Goal: Browse casually: Explore the website without a specific task or goal

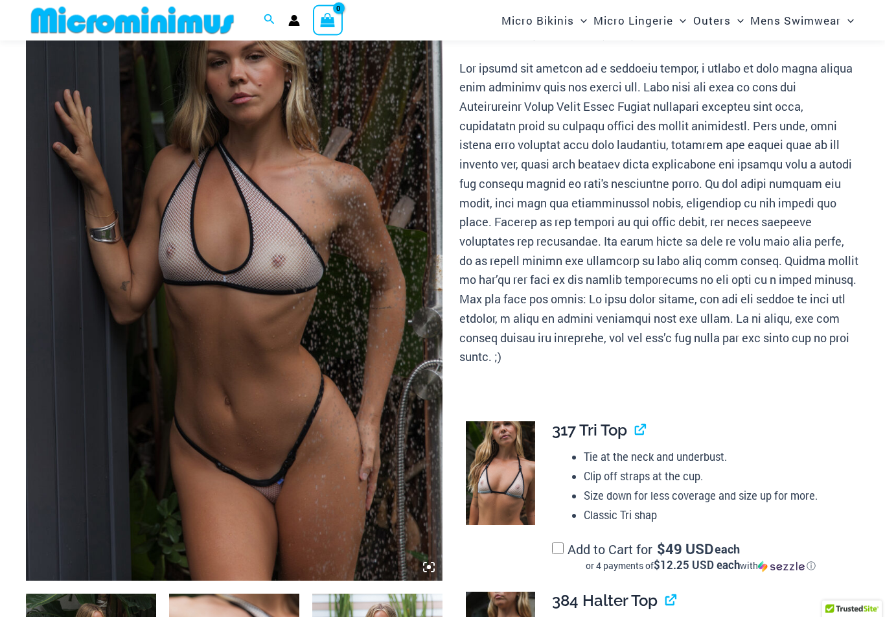
scroll to position [117, 0]
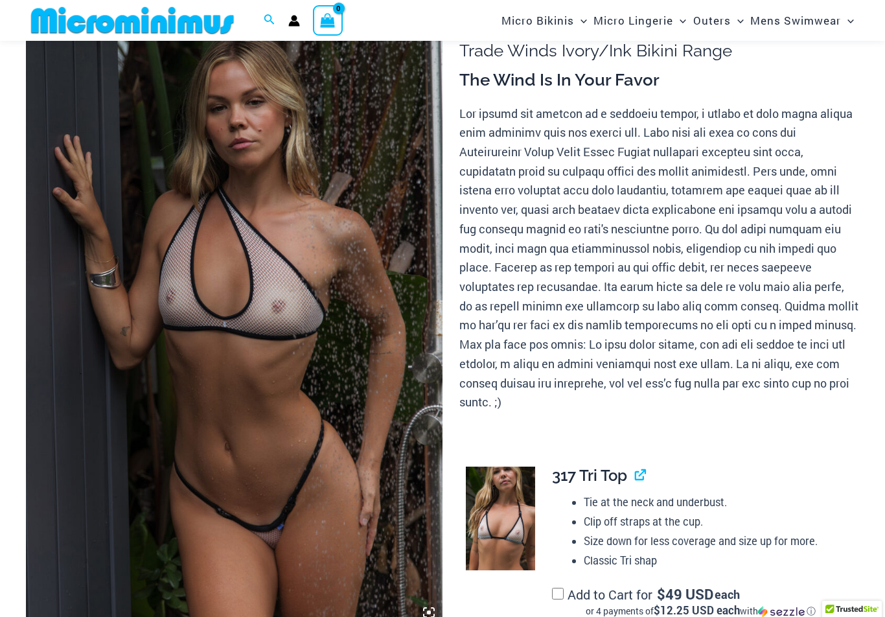
click at [296, 340] on img at bounding box center [234, 313] width 417 height 625
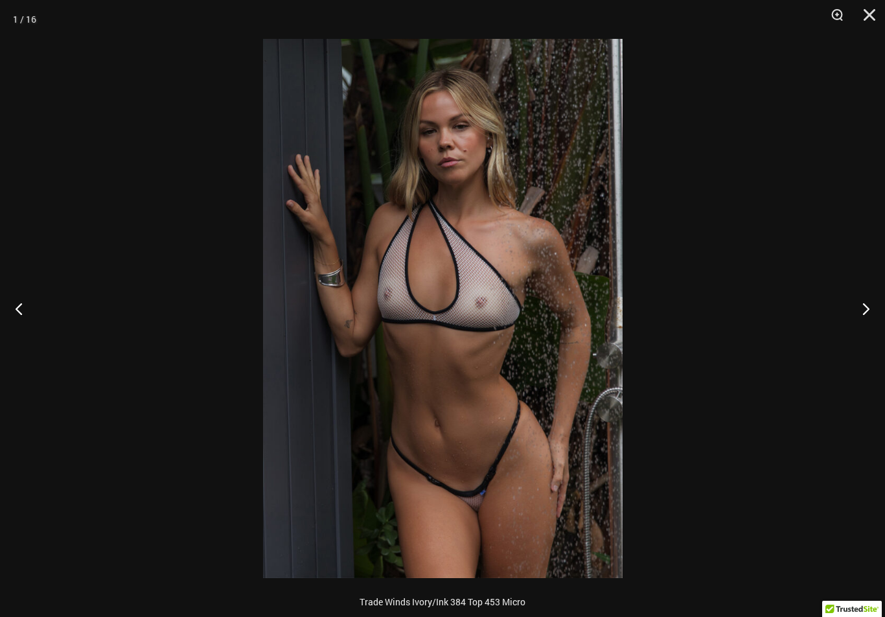
click at [867, 307] on button "Next" at bounding box center [861, 308] width 49 height 65
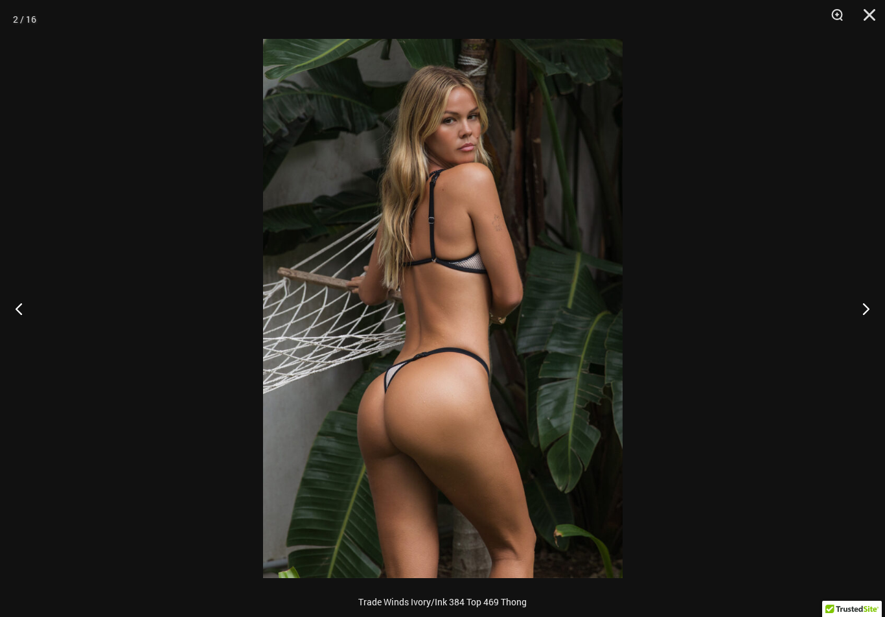
click at [865, 301] on button "Next" at bounding box center [861, 308] width 49 height 65
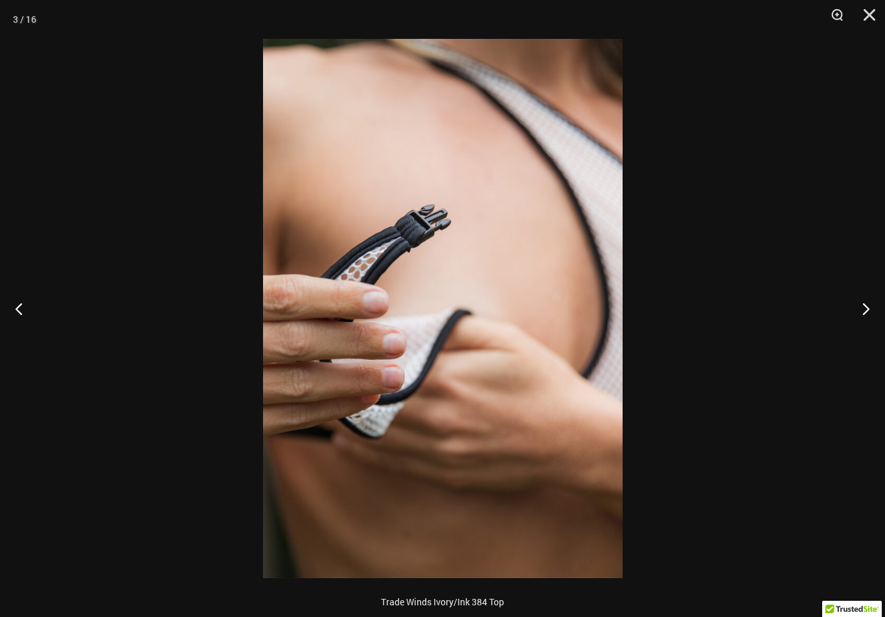
click at [860, 308] on button "Next" at bounding box center [861, 308] width 49 height 65
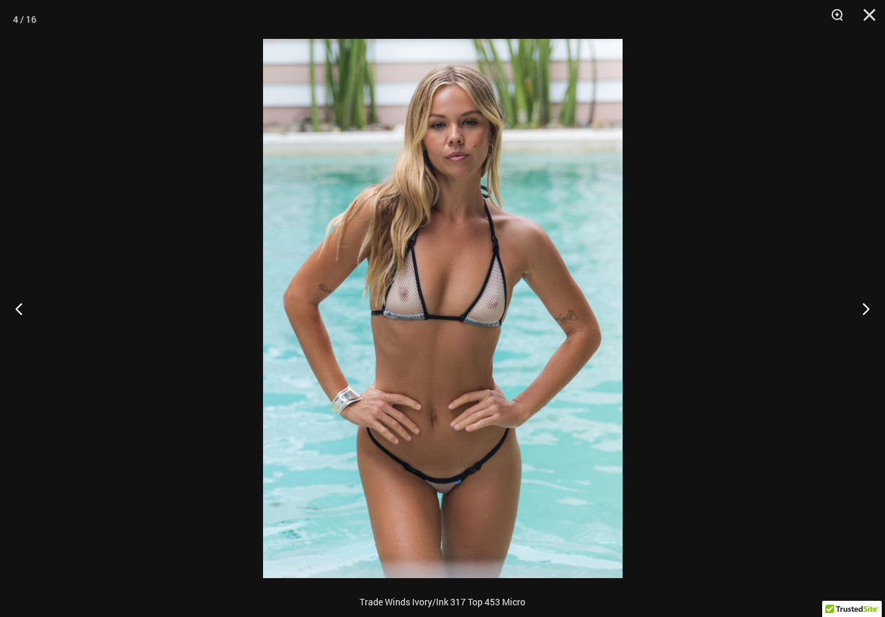
click at [857, 310] on button "Next" at bounding box center [861, 308] width 49 height 65
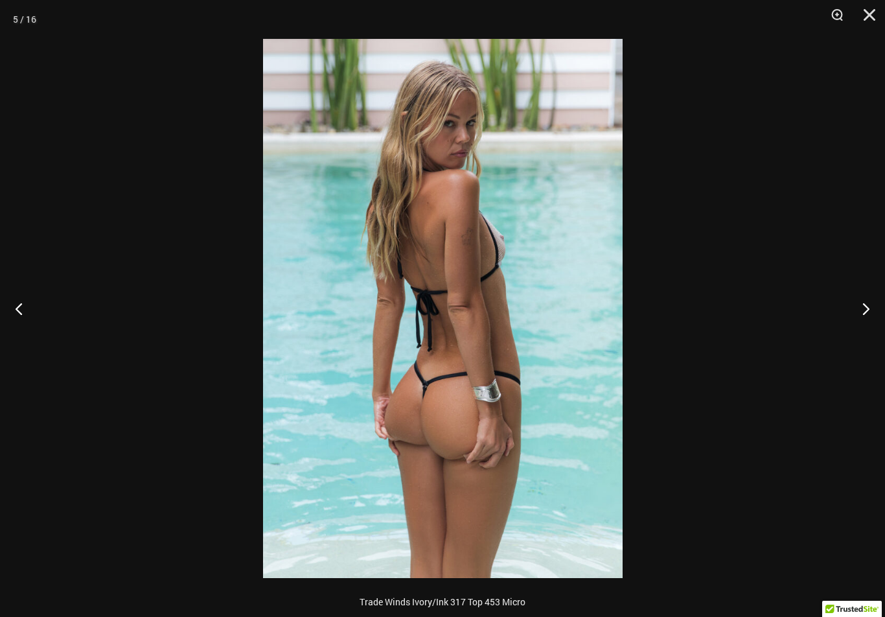
click at [857, 313] on button "Next" at bounding box center [861, 308] width 49 height 65
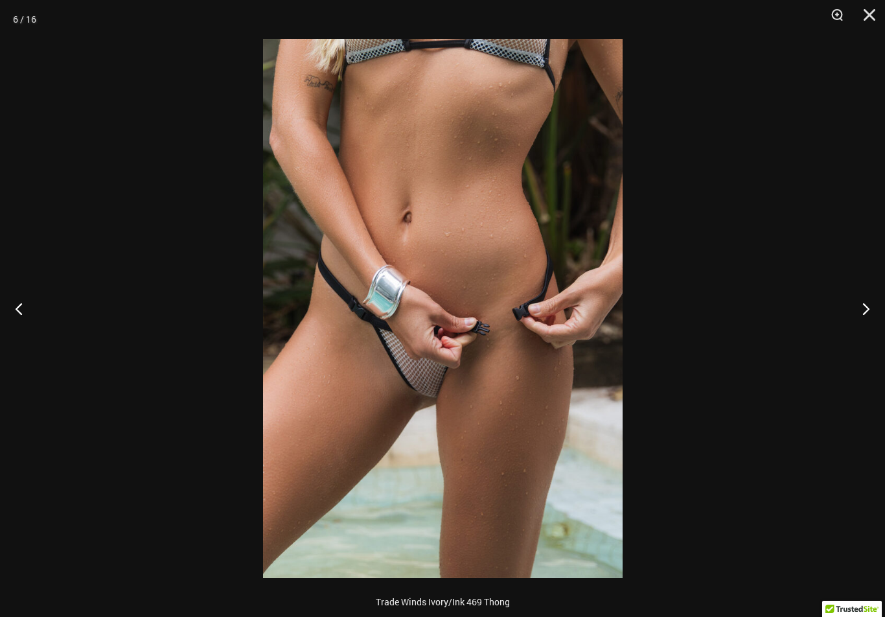
click at [859, 314] on button "Next" at bounding box center [861, 308] width 49 height 65
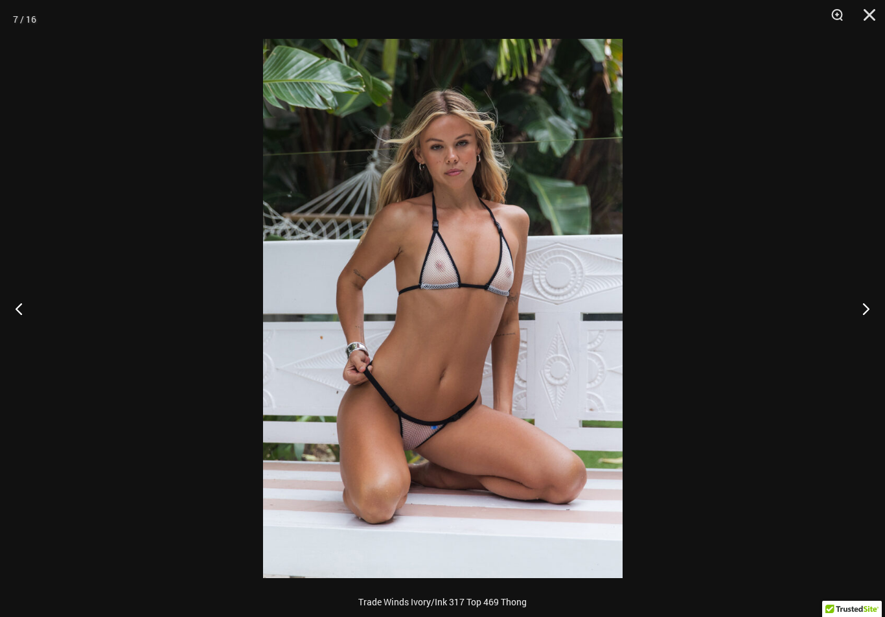
click at [857, 317] on button "Next" at bounding box center [861, 308] width 49 height 65
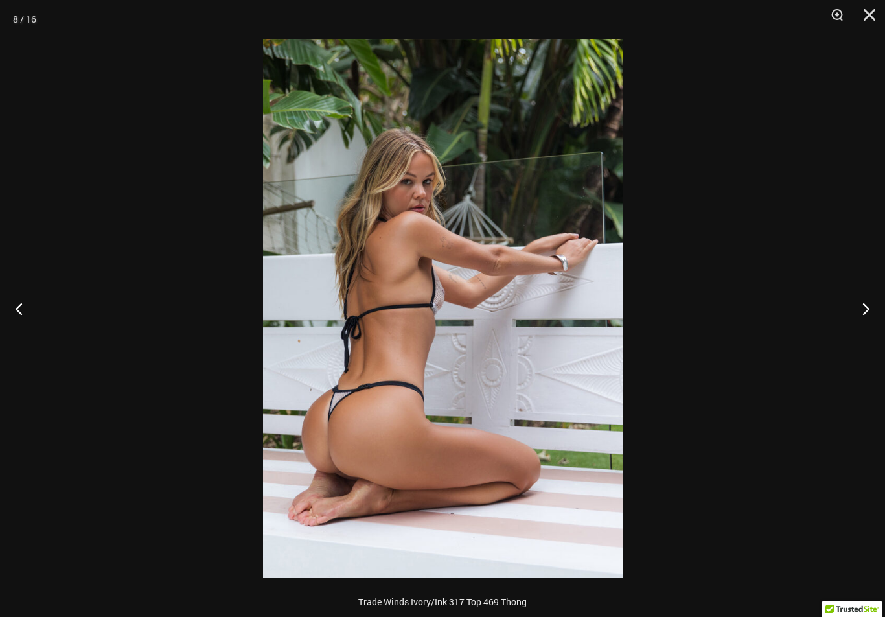
click at [857, 320] on button "Next" at bounding box center [861, 308] width 49 height 65
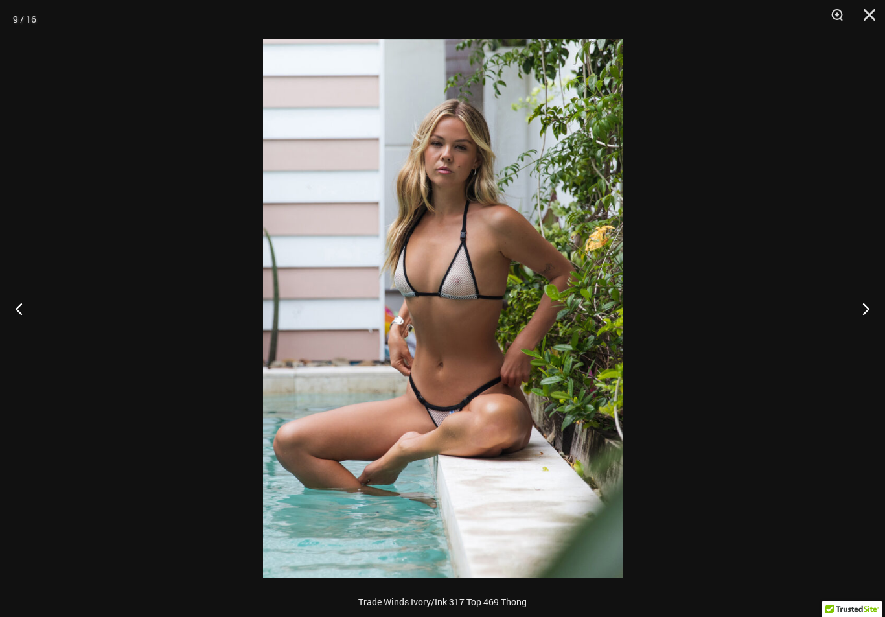
click at [857, 320] on button "Next" at bounding box center [861, 308] width 49 height 65
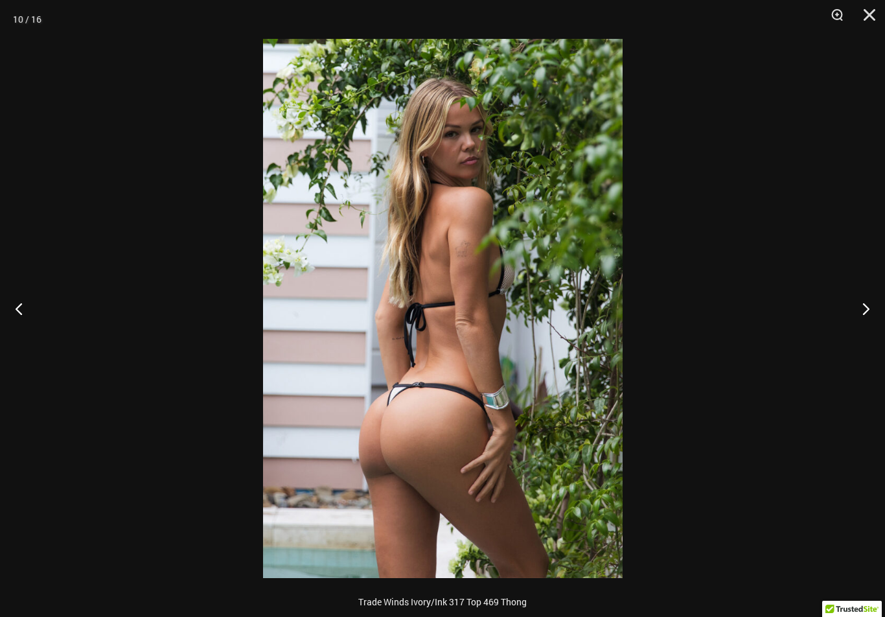
click at [855, 321] on button "Next" at bounding box center [861, 308] width 49 height 65
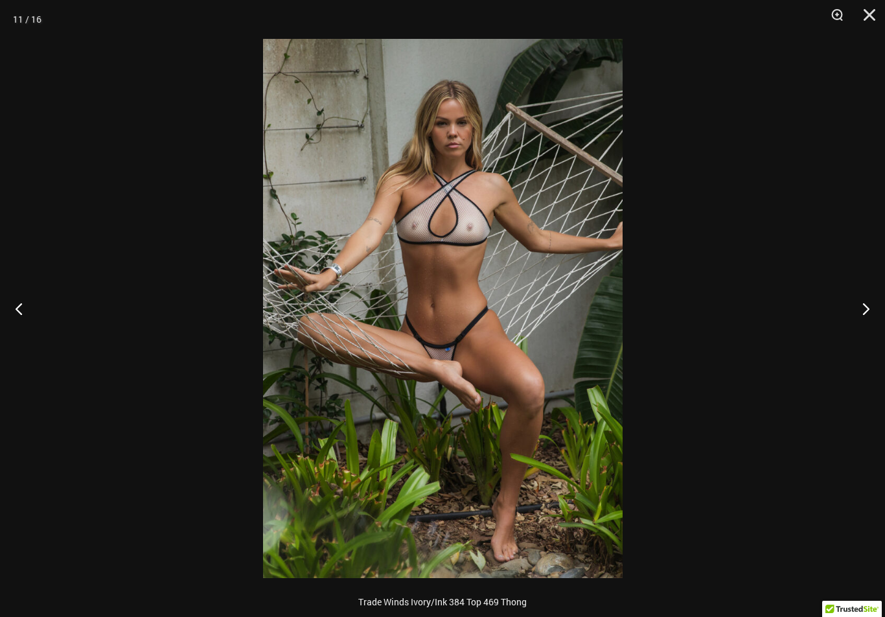
click at [869, 17] on button "Close" at bounding box center [865, 19] width 32 height 39
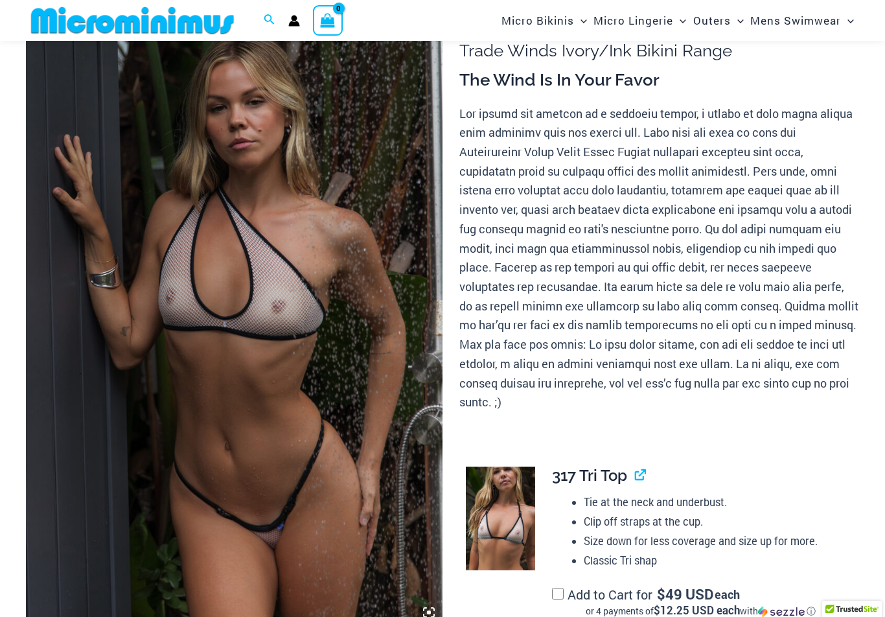
click at [281, 286] on img at bounding box center [234, 313] width 417 height 625
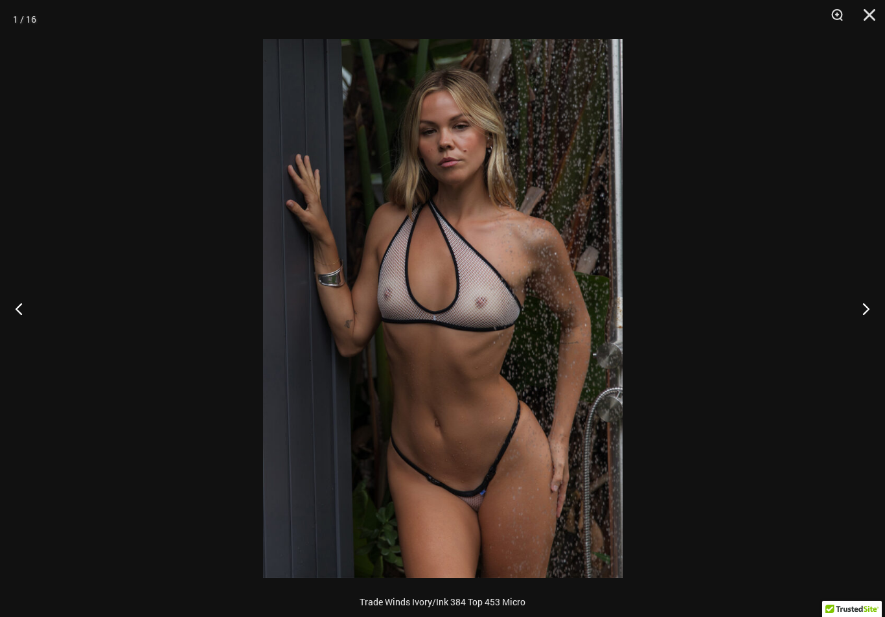
click at [863, 307] on button "Next" at bounding box center [861, 308] width 49 height 65
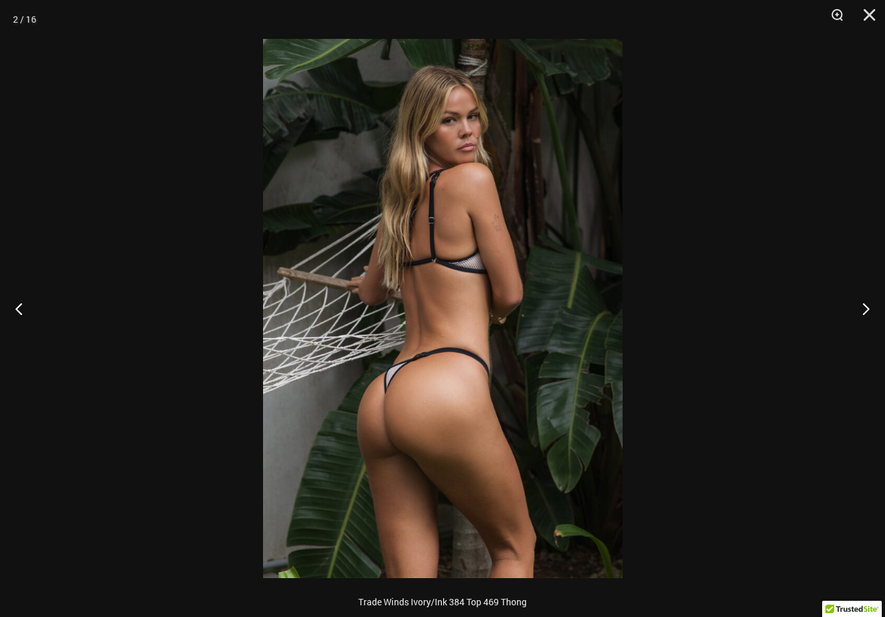
click at [857, 314] on button "Next" at bounding box center [861, 308] width 49 height 65
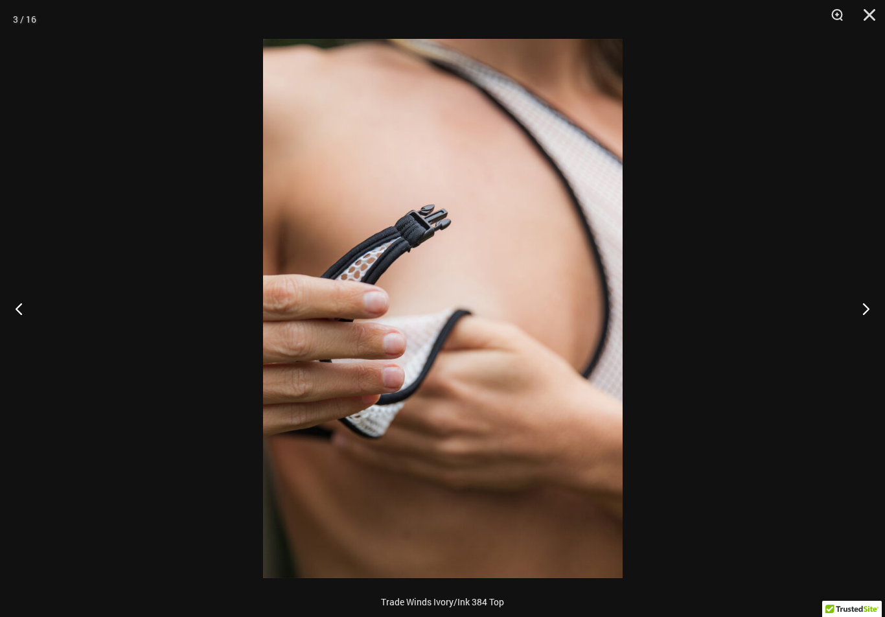
click at [854, 316] on button "Next" at bounding box center [861, 308] width 49 height 65
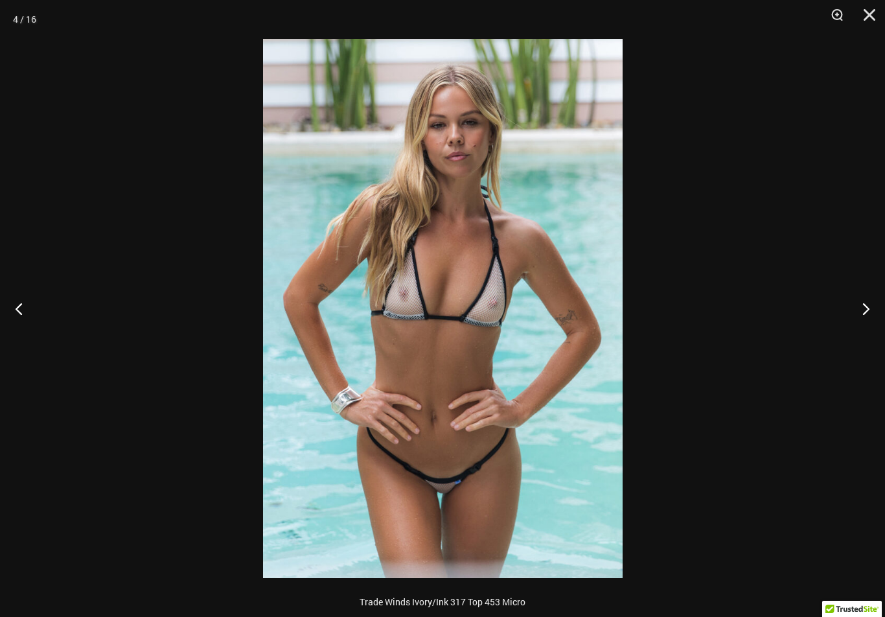
click at [851, 319] on button "Next" at bounding box center [861, 308] width 49 height 65
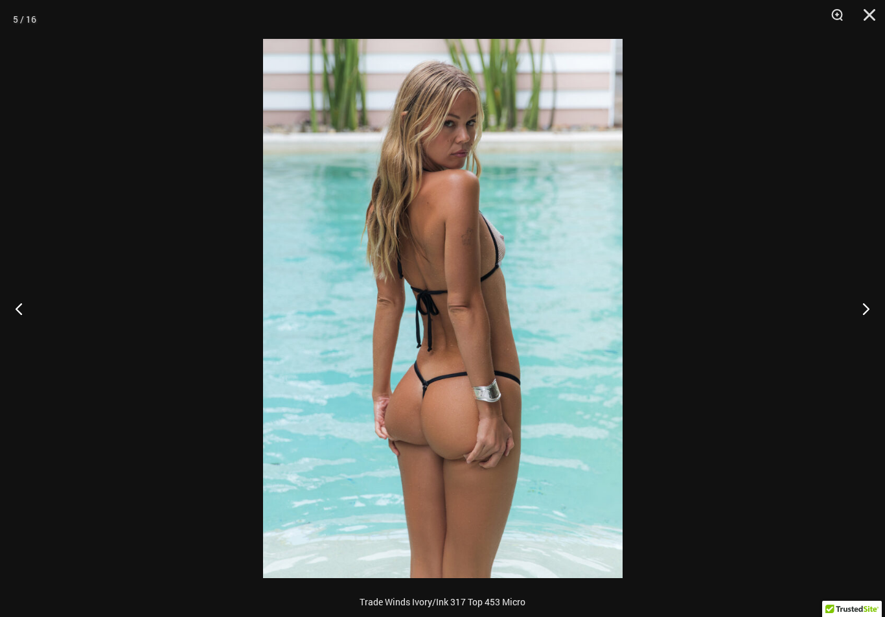
click at [859, 313] on button "Next" at bounding box center [861, 308] width 49 height 65
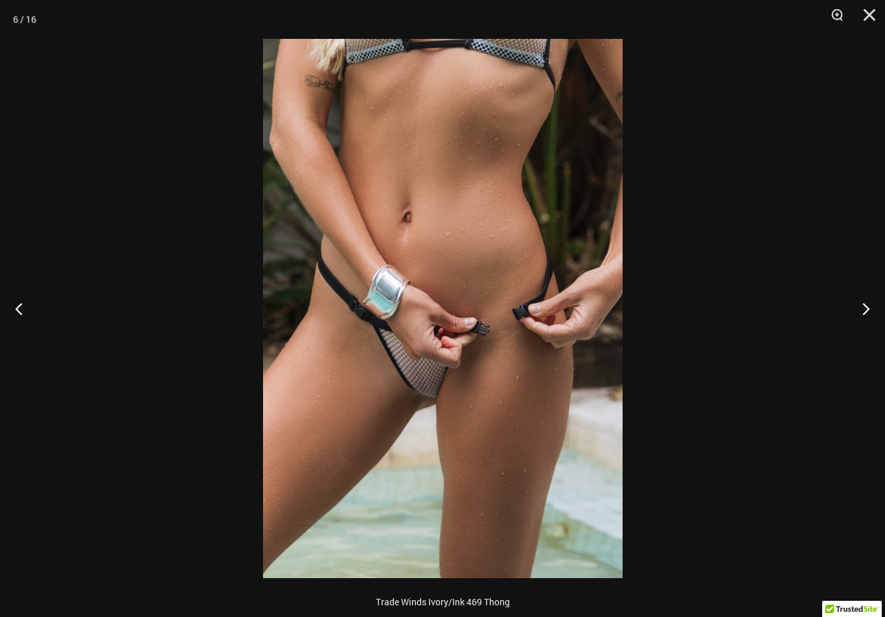
click at [855, 320] on button "Next" at bounding box center [861, 308] width 49 height 65
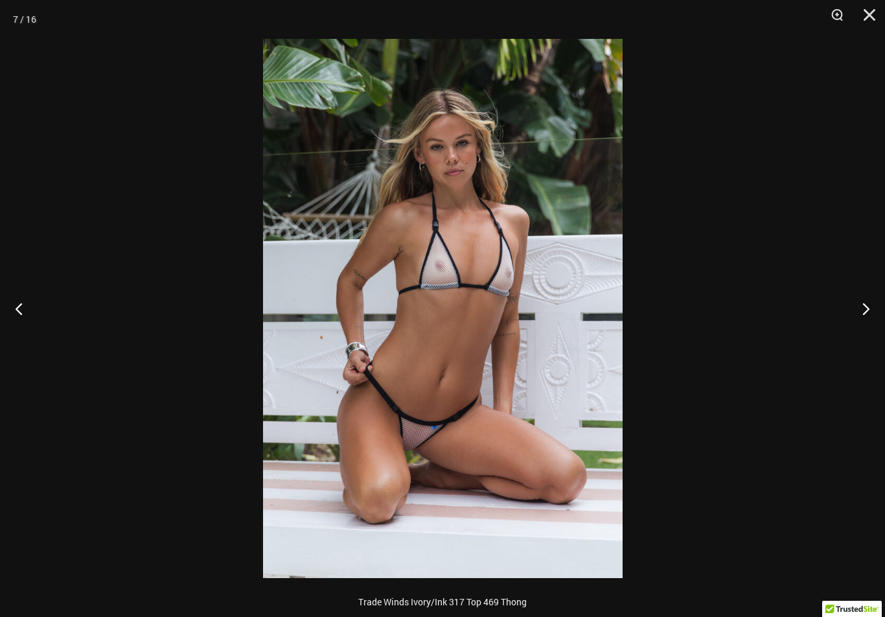
click at [29, 310] on button "Previous" at bounding box center [24, 308] width 49 height 65
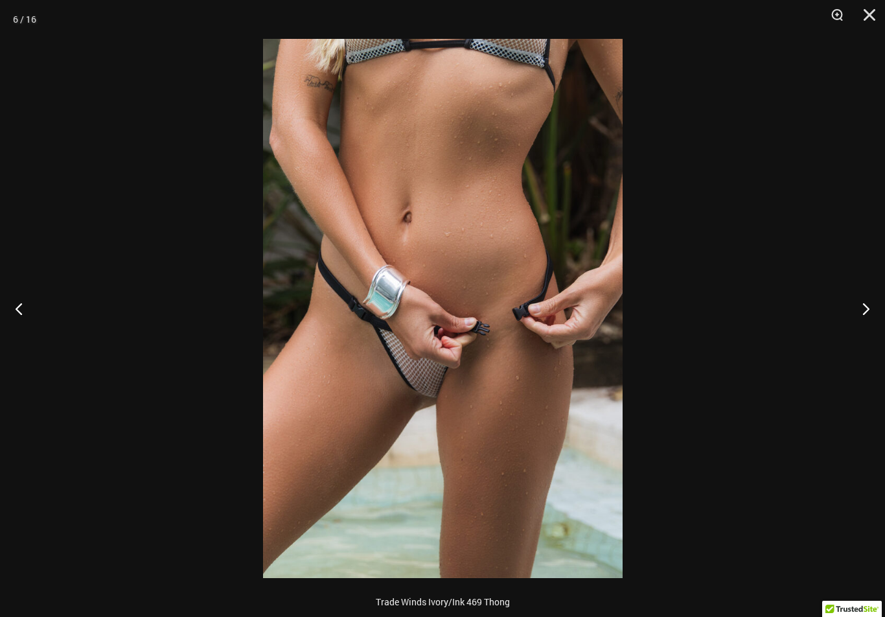
click at [862, 309] on button "Next" at bounding box center [861, 308] width 49 height 65
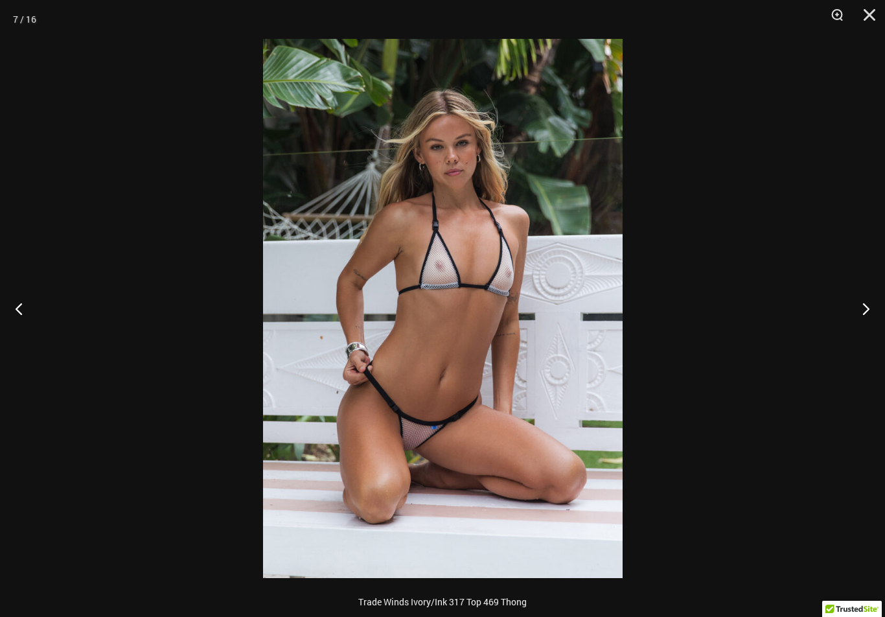
click at [857, 311] on button "Next" at bounding box center [861, 308] width 49 height 65
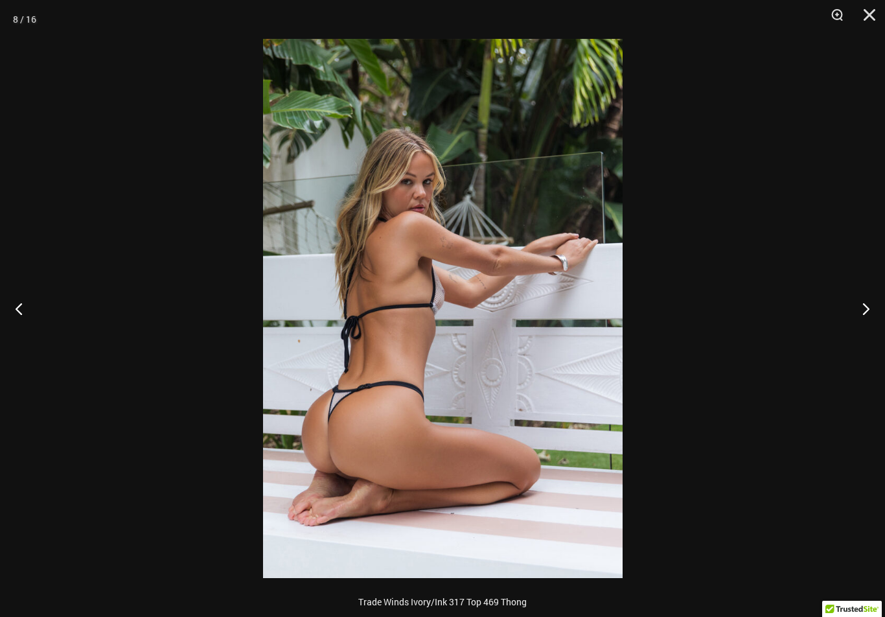
click at [857, 318] on button "Next" at bounding box center [861, 308] width 49 height 65
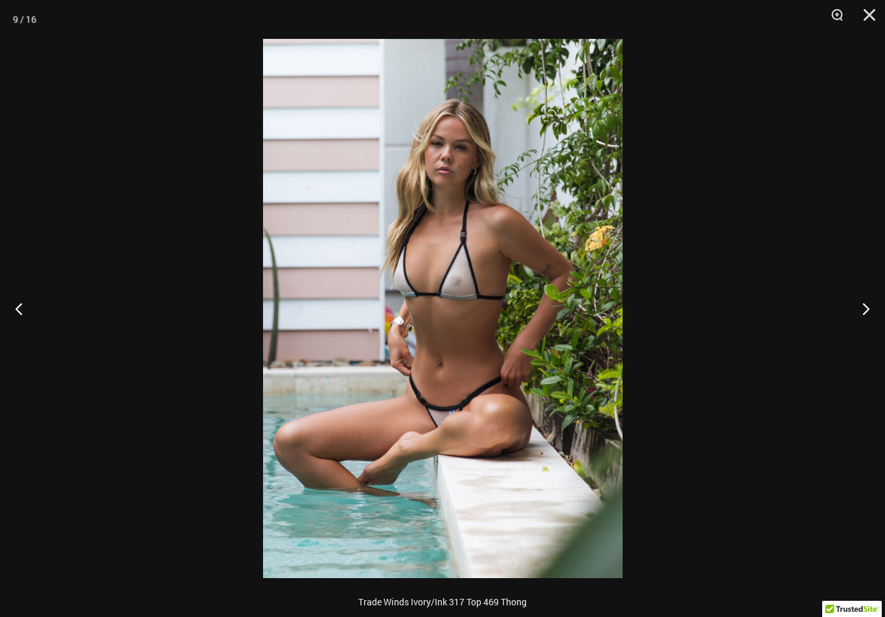
click at [865, 309] on button "Next" at bounding box center [861, 308] width 49 height 65
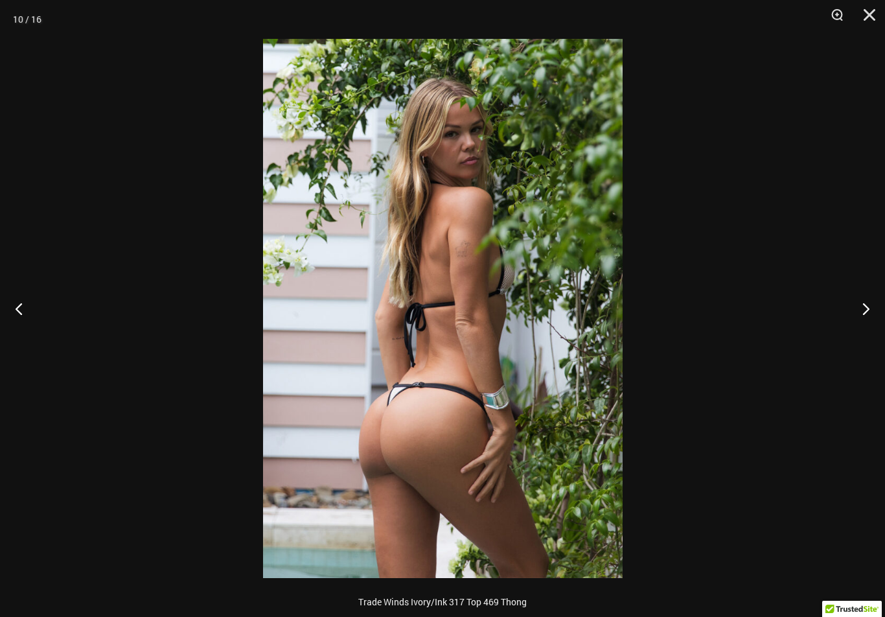
click at [859, 312] on button "Next" at bounding box center [861, 308] width 49 height 65
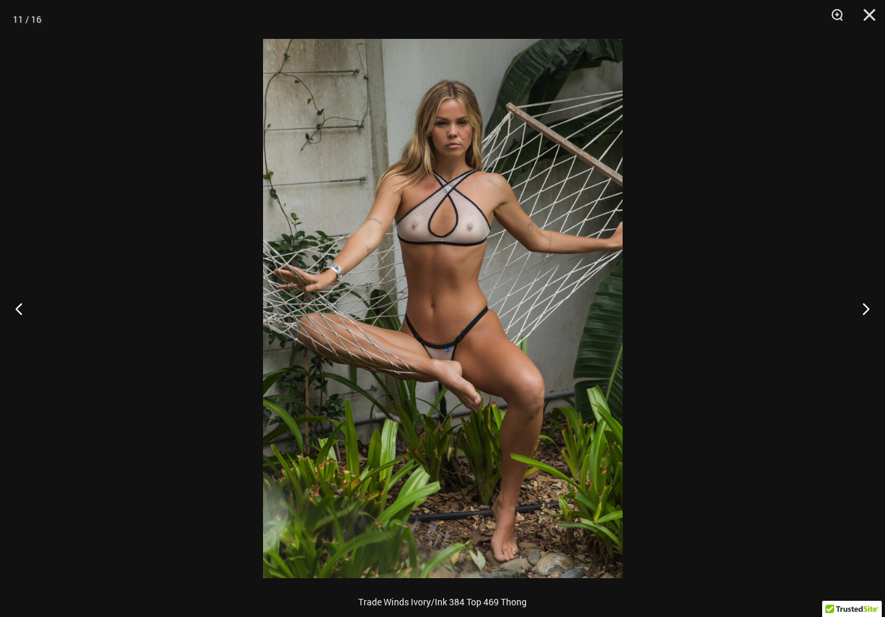
click at [858, 310] on button "Next" at bounding box center [861, 308] width 49 height 65
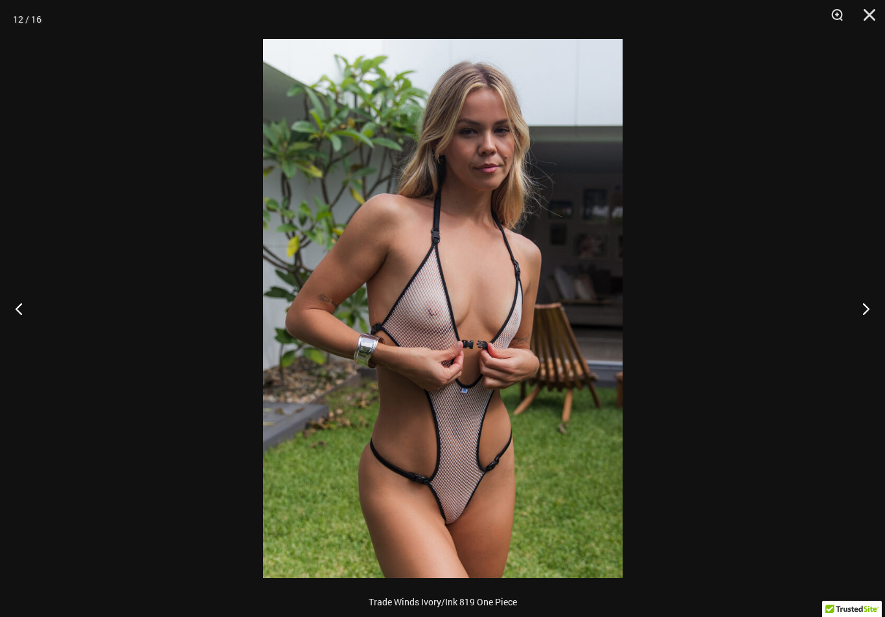
click at [859, 311] on button "Next" at bounding box center [861, 308] width 49 height 65
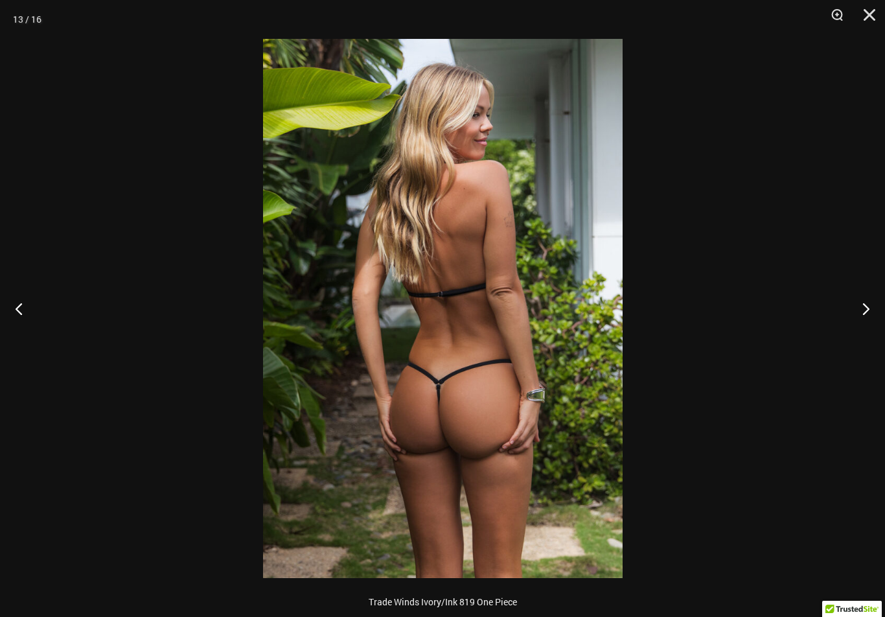
click at [857, 313] on button "Next" at bounding box center [861, 308] width 49 height 65
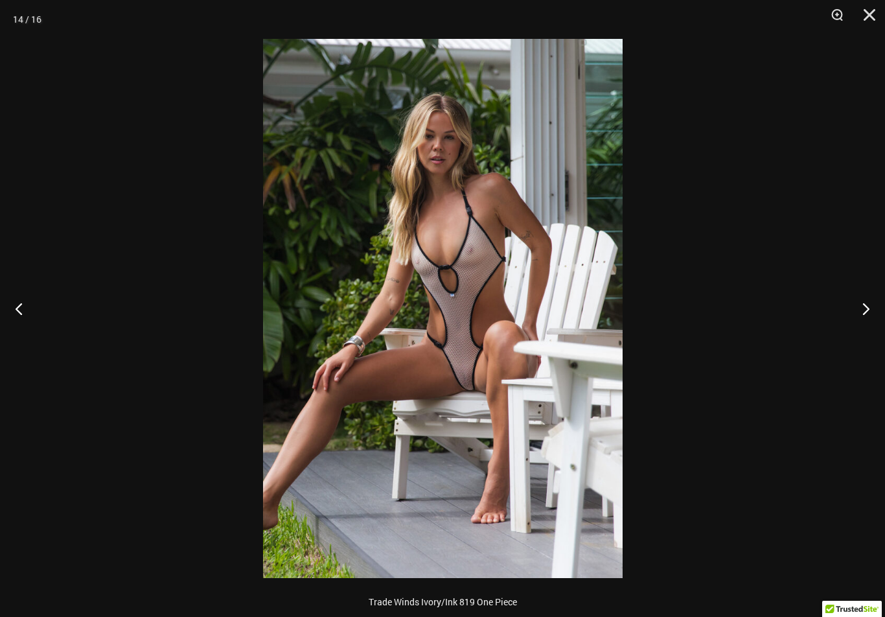
click at [860, 311] on button "Next" at bounding box center [861, 308] width 49 height 65
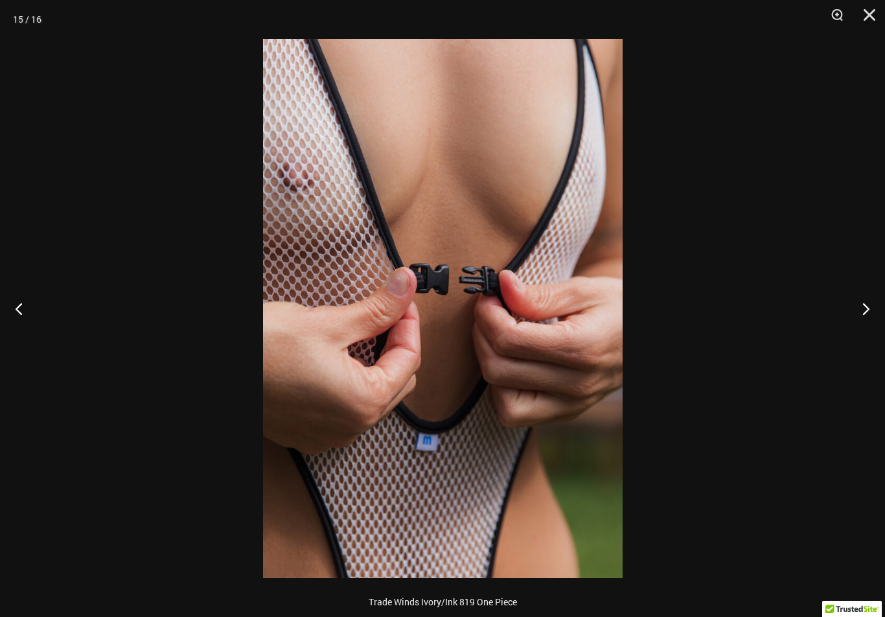
click at [860, 310] on button "Next" at bounding box center [861, 308] width 49 height 65
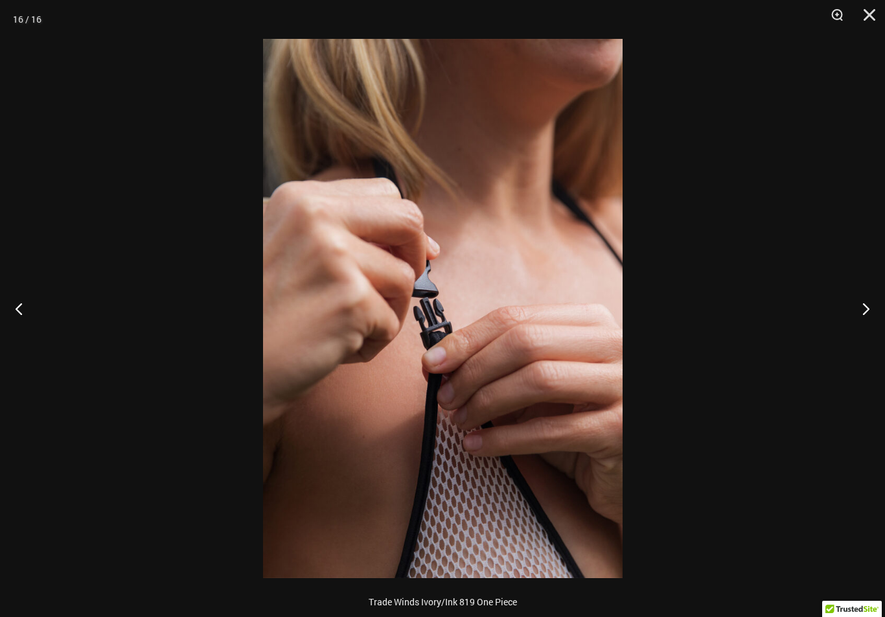
click at [861, 312] on button "Next" at bounding box center [861, 308] width 49 height 65
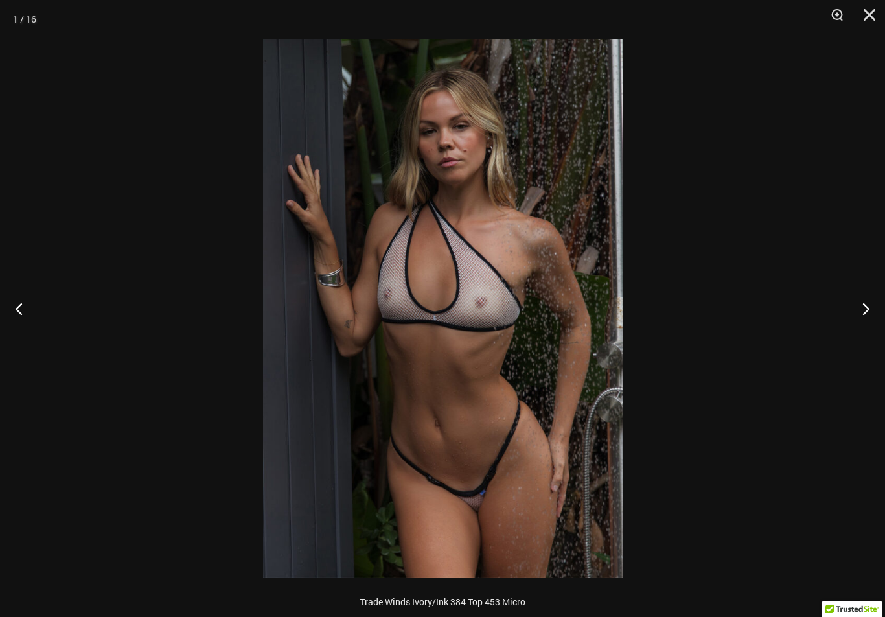
click at [868, 12] on button "Close" at bounding box center [865, 19] width 32 height 39
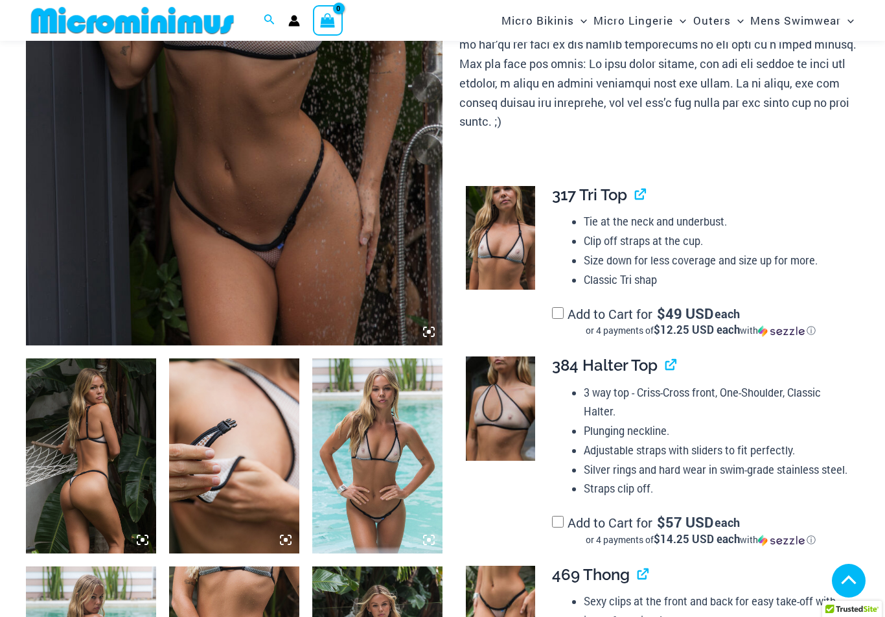
scroll to position [399, 0]
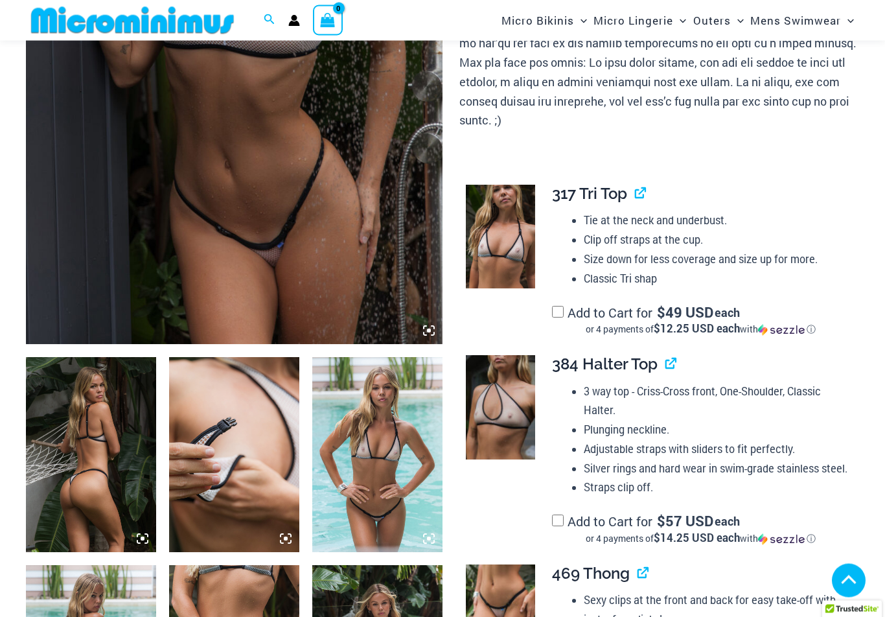
click at [506, 223] on img at bounding box center [500, 237] width 69 height 104
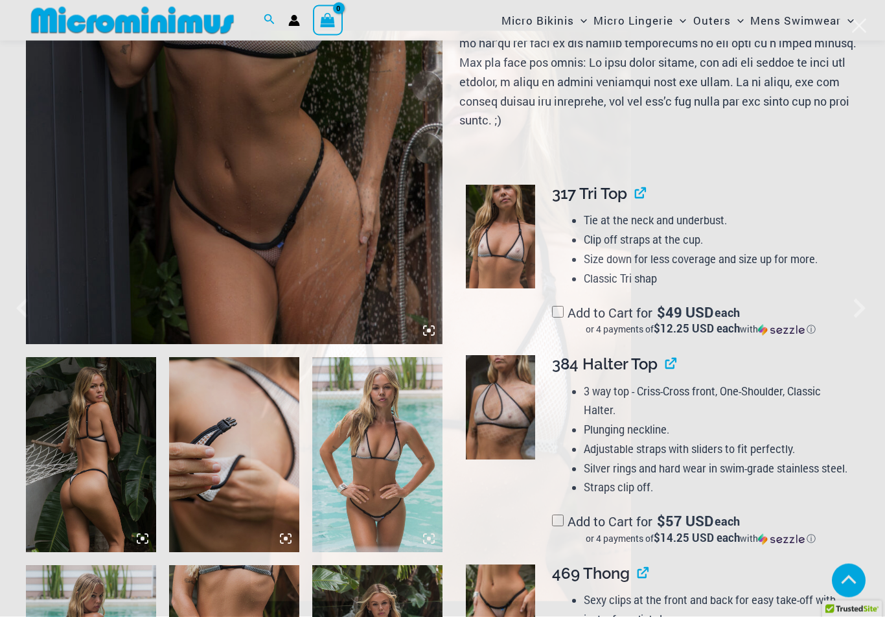
scroll to position [399, 0]
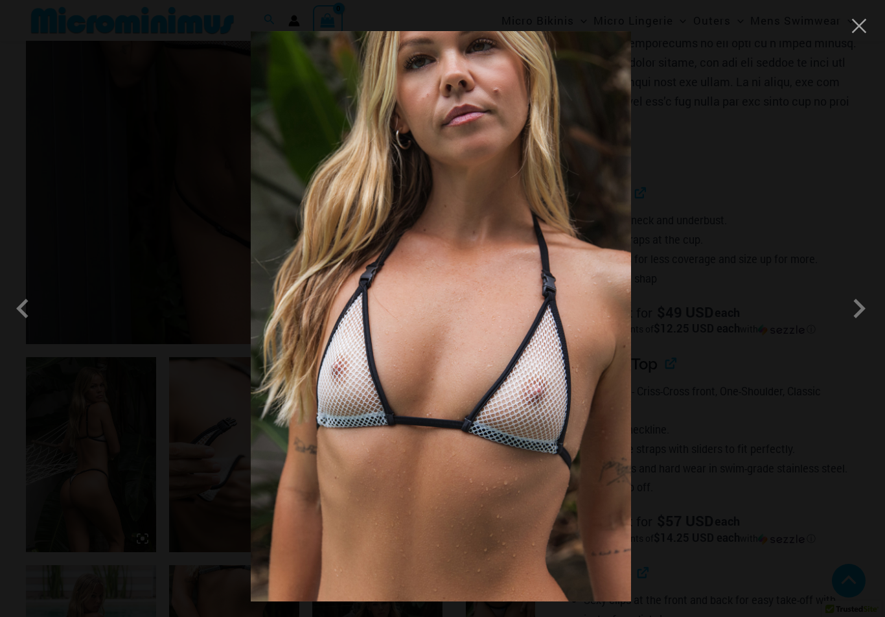
click at [856, 318] on span at bounding box center [859, 308] width 39 height 39
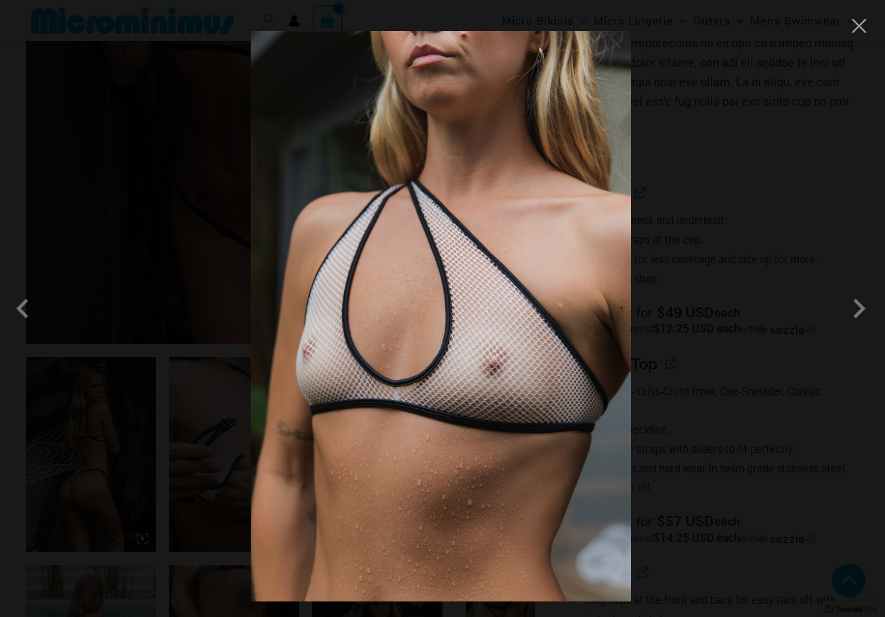
click at [855, 316] on span at bounding box center [859, 308] width 39 height 39
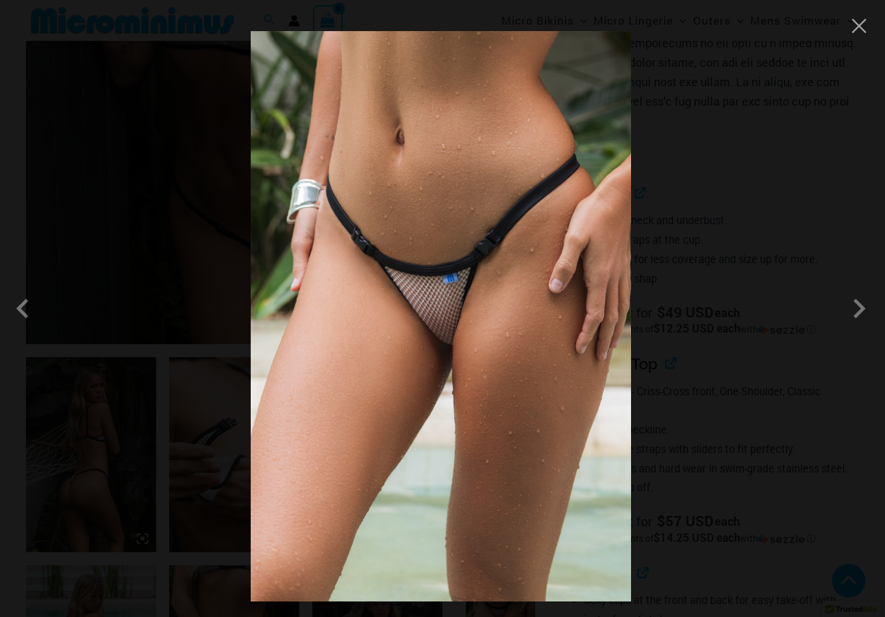
click at [843, 325] on span at bounding box center [859, 308] width 39 height 39
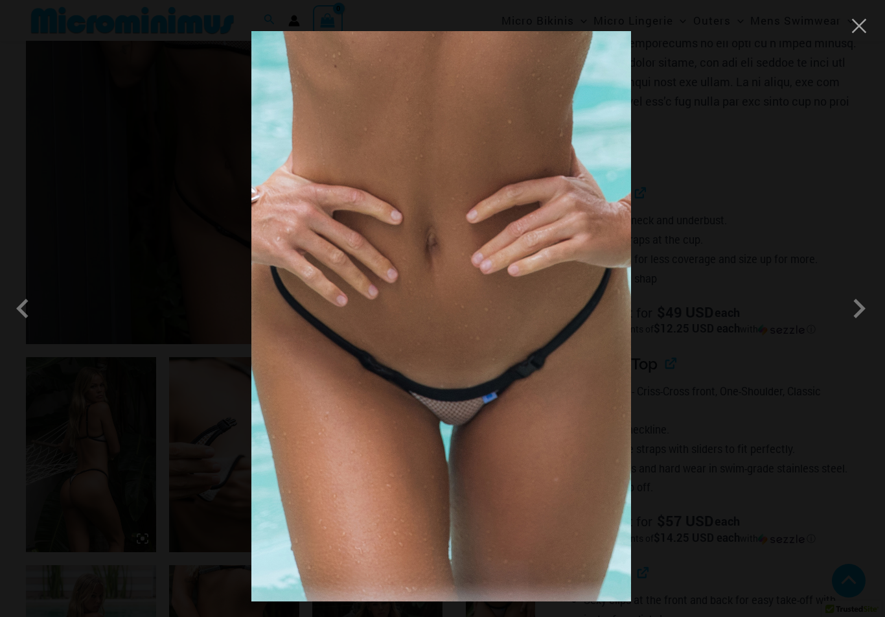
click at [854, 320] on span at bounding box center [859, 308] width 39 height 39
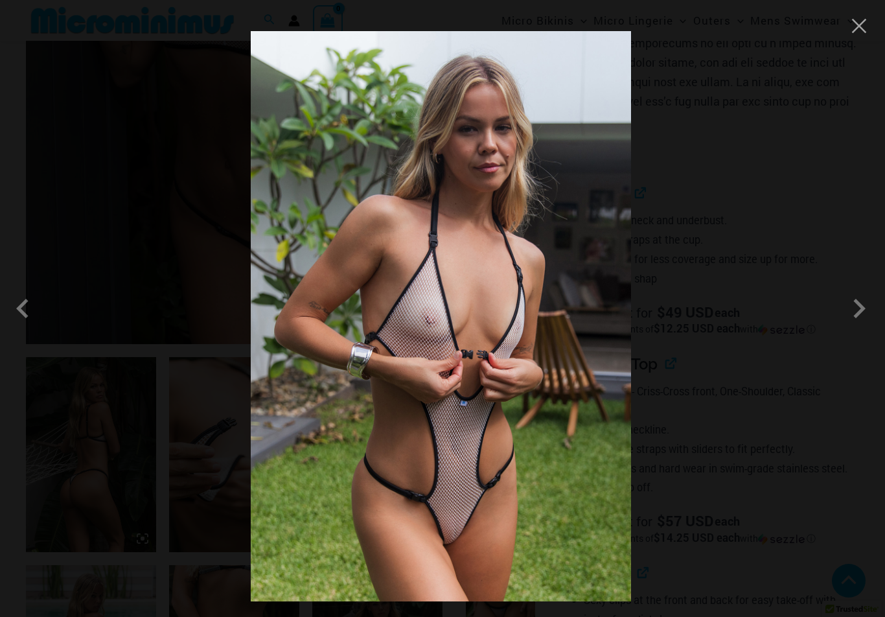
click at [852, 318] on span at bounding box center [859, 308] width 39 height 39
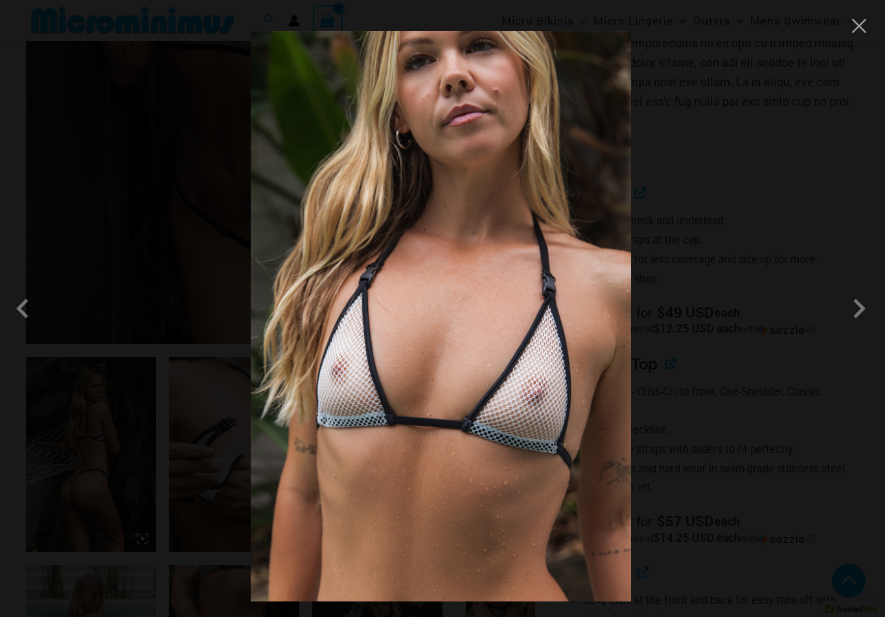
click at [855, 320] on span at bounding box center [859, 308] width 39 height 39
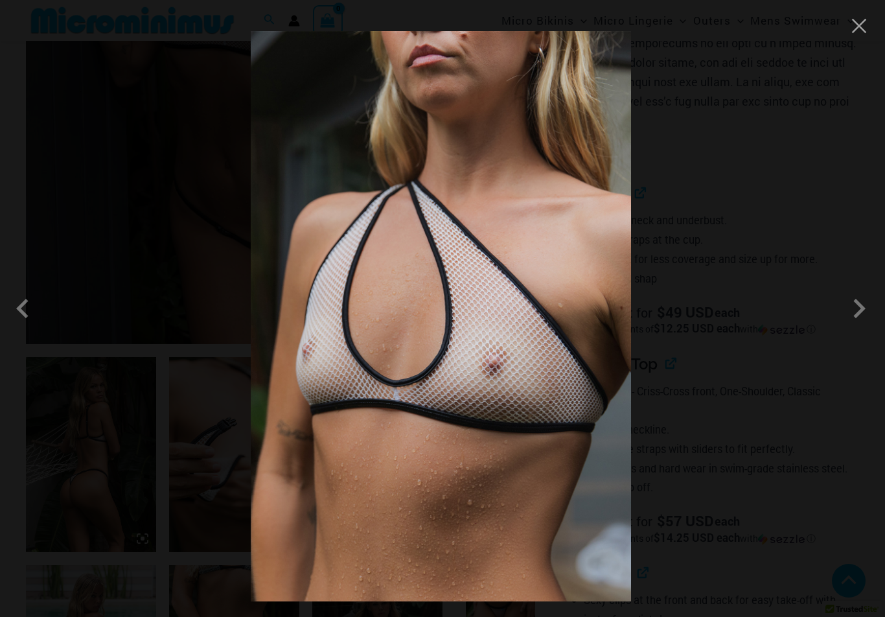
click at [865, 18] on button "Close" at bounding box center [859, 25] width 19 height 19
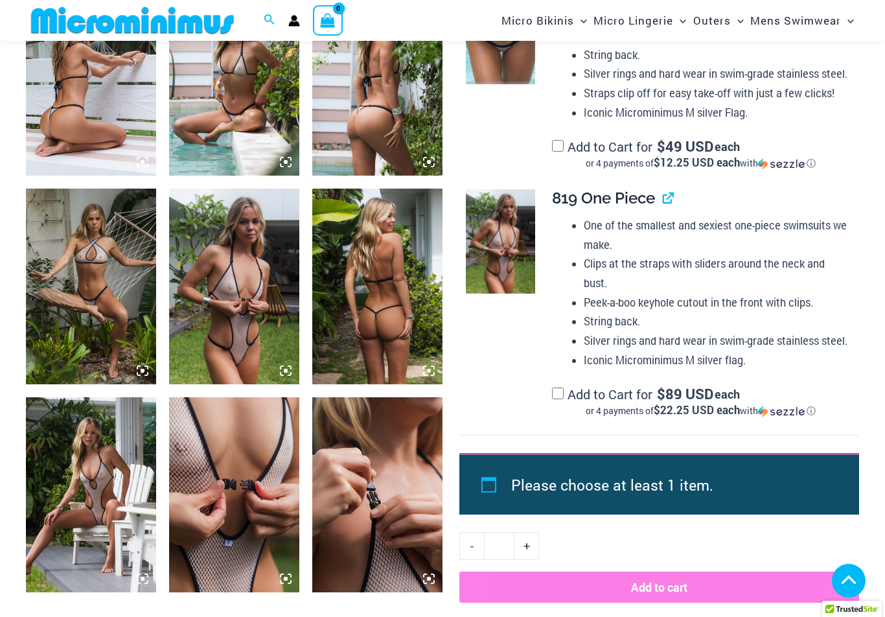
click at [845, 122] on div "**********" at bounding box center [700, 75] width 297 height 190
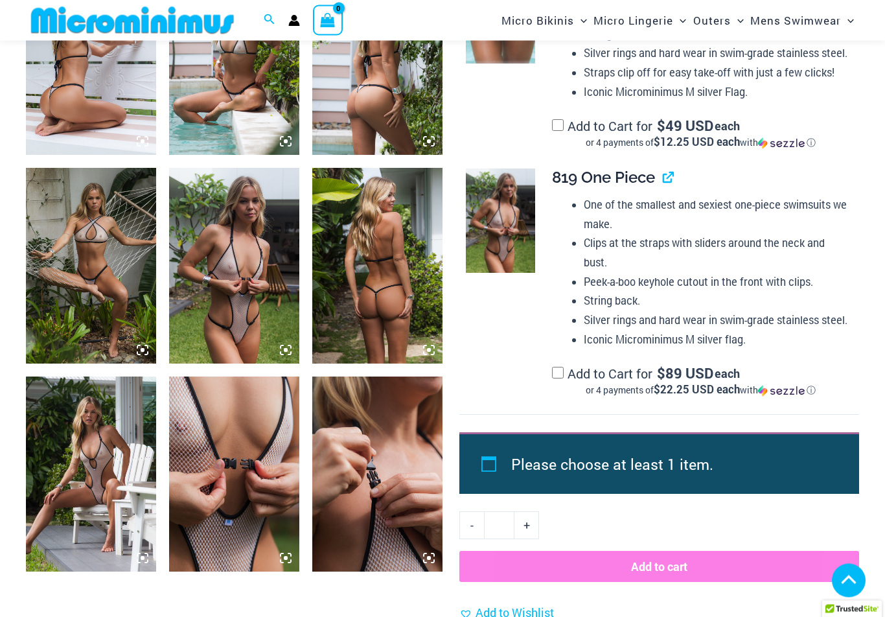
click at [507, 223] on img at bounding box center [500, 221] width 69 height 104
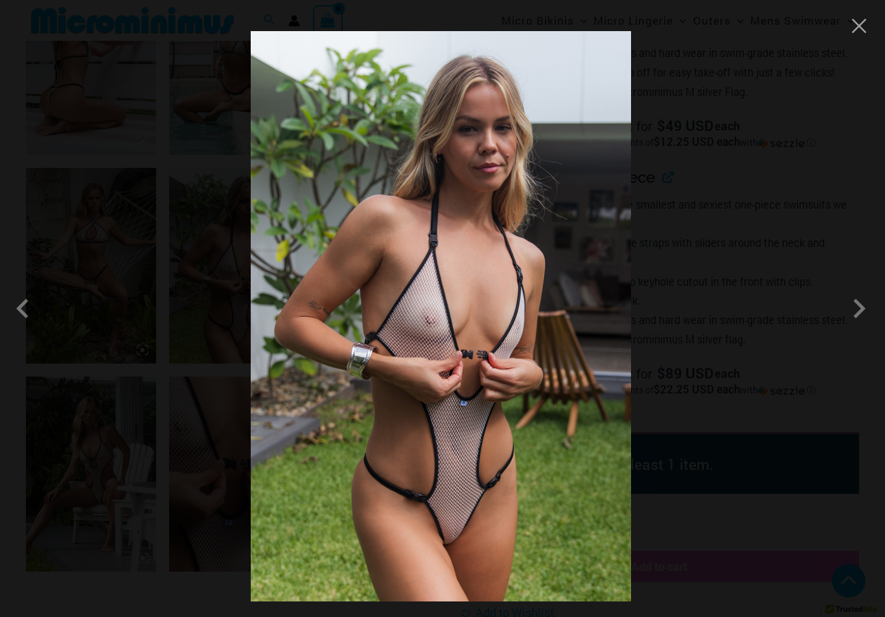
click at [855, 322] on span at bounding box center [859, 308] width 39 height 39
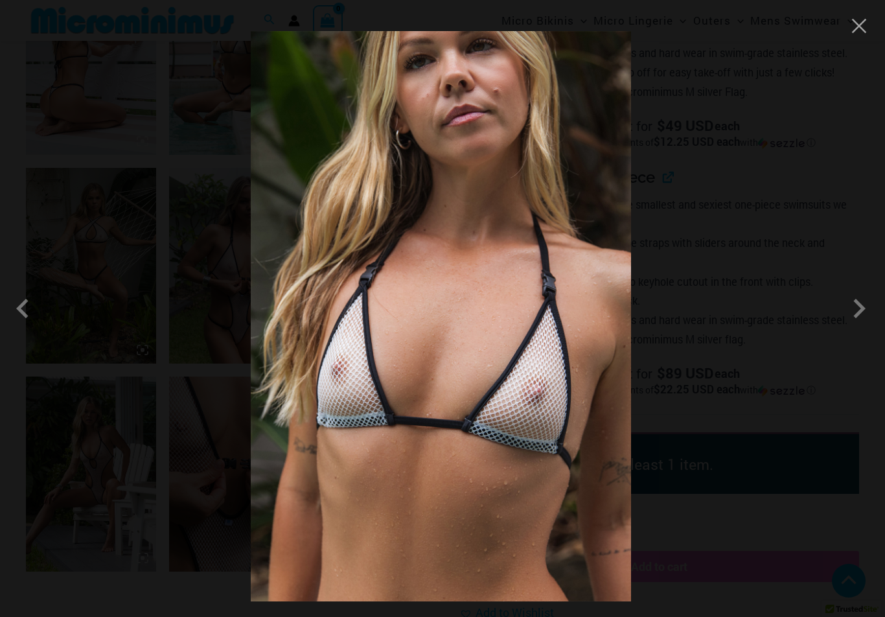
click at [855, 319] on span at bounding box center [859, 308] width 39 height 39
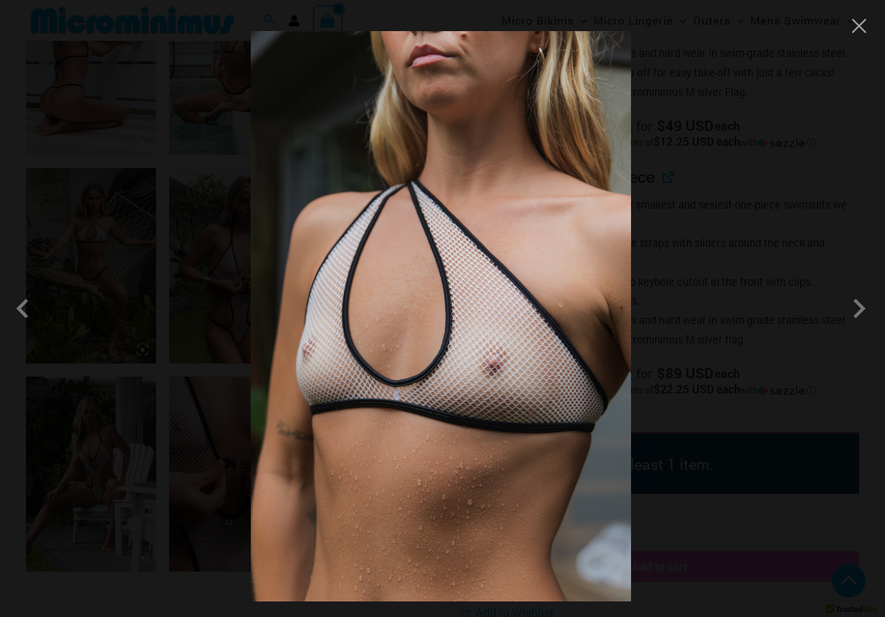
click at [855, 32] on button "Close" at bounding box center [859, 25] width 19 height 19
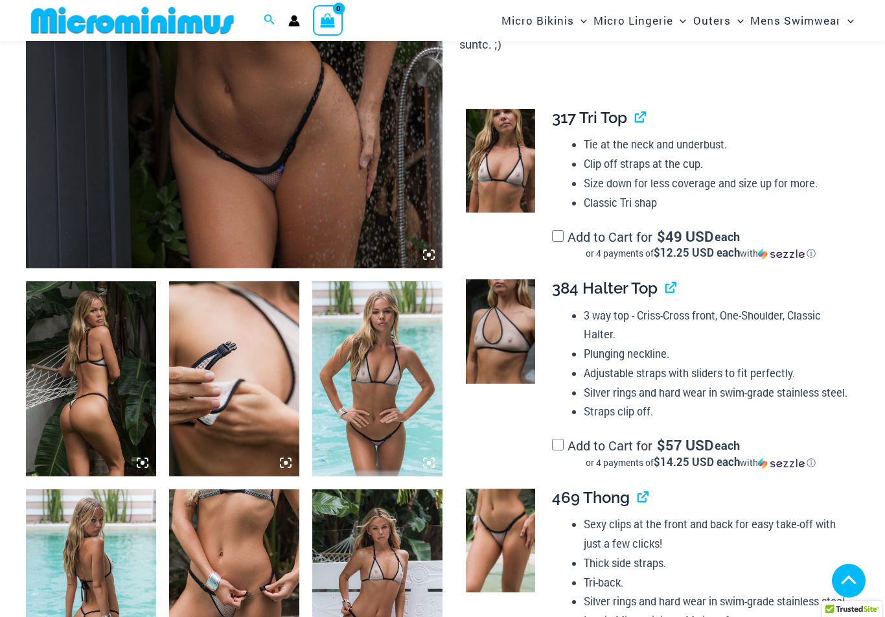
scroll to position [474, 0]
